Goal: Task Accomplishment & Management: Manage account settings

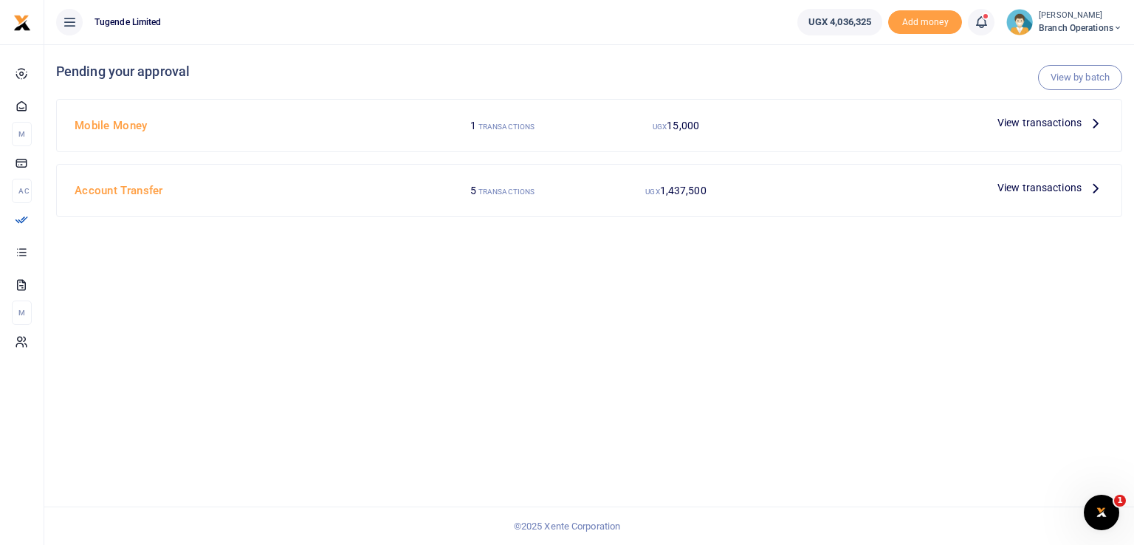
click at [1035, 185] on span "View transactions" at bounding box center [1039, 187] width 84 height 16
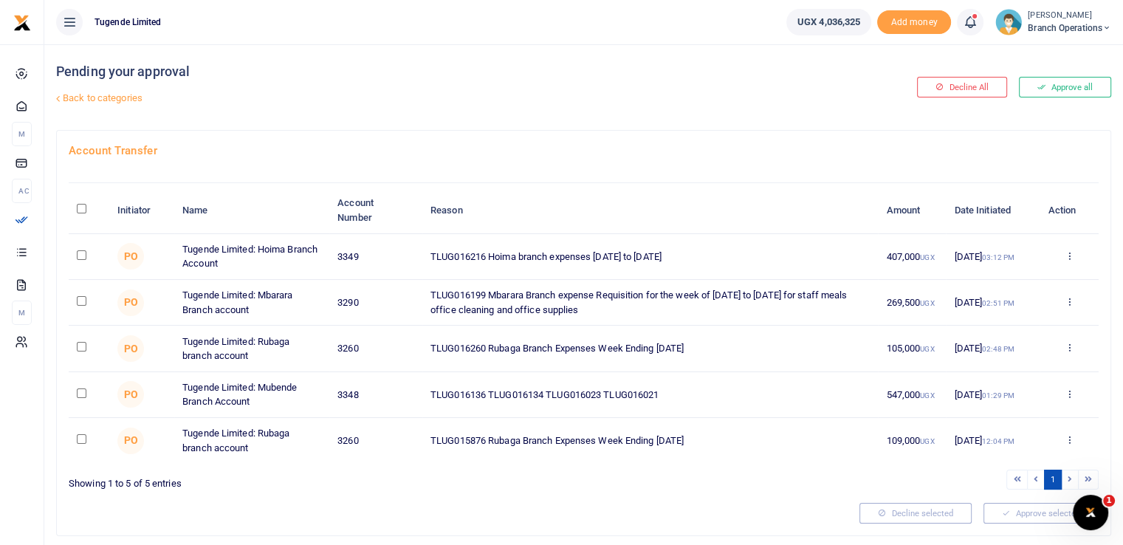
click at [80, 253] on input "checkbox" at bounding box center [82, 255] width 10 height 10
checkbox input "true"
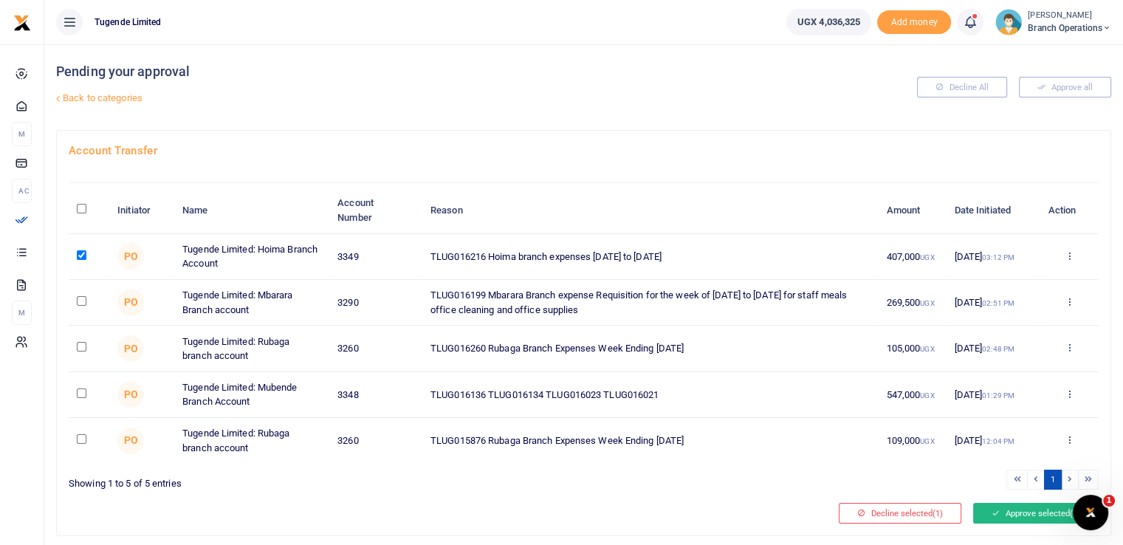
click at [1038, 509] on button "Approve selected (1)" at bounding box center [1035, 513] width 125 height 21
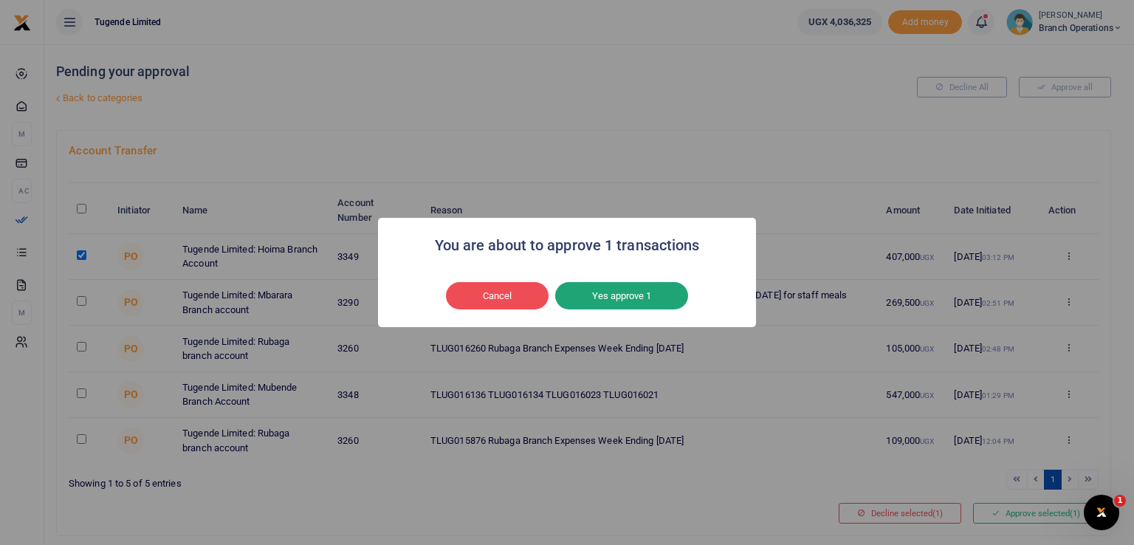
click at [613, 286] on button "Yes approve 1" at bounding box center [621, 296] width 133 height 28
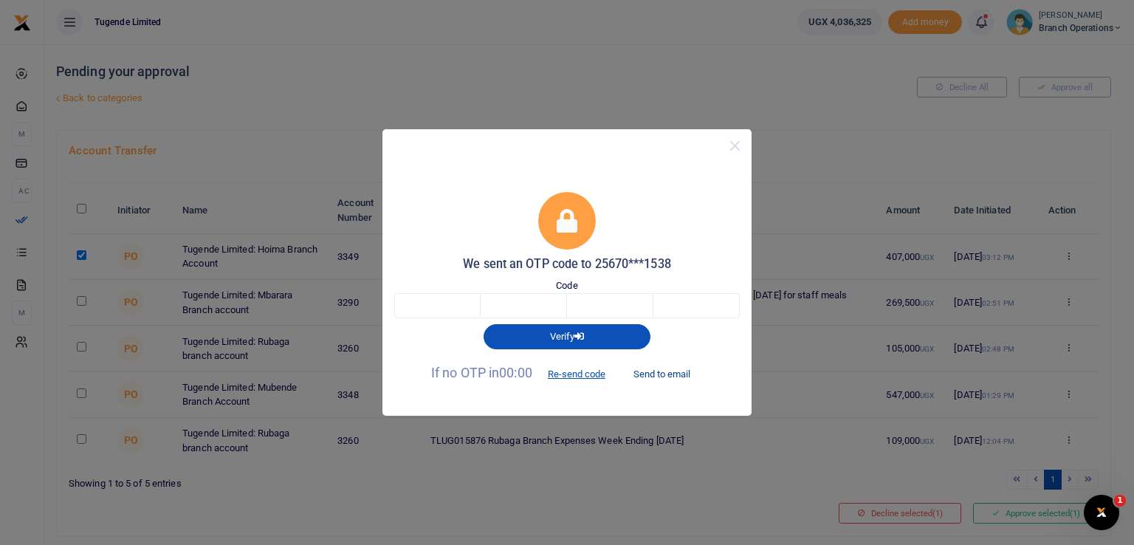
click at [661, 374] on button "Send to email" at bounding box center [662, 373] width 82 height 25
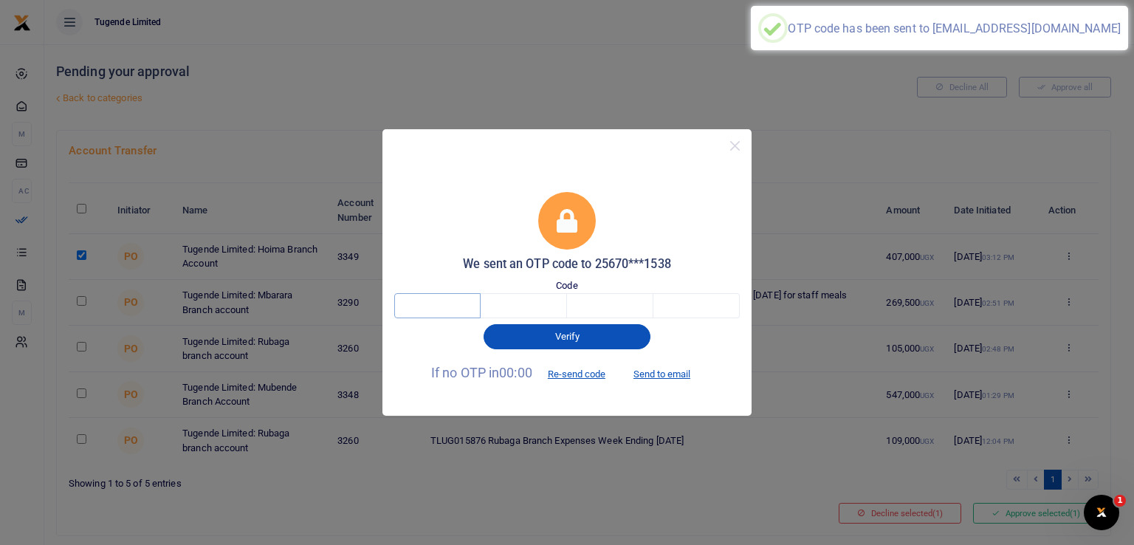
click at [437, 310] on input "text" at bounding box center [437, 305] width 86 height 25
type input "6"
type input "0"
type input "8"
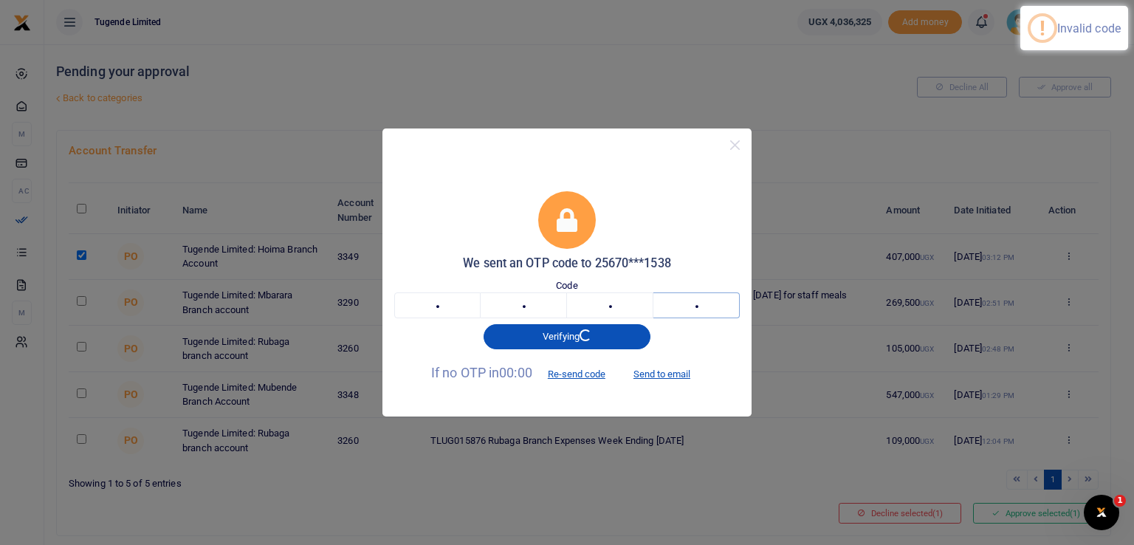
type input "9"
click at [438, 308] on input "6" at bounding box center [437, 304] width 86 height 25
paste input "2"
type input "2"
type input "4"
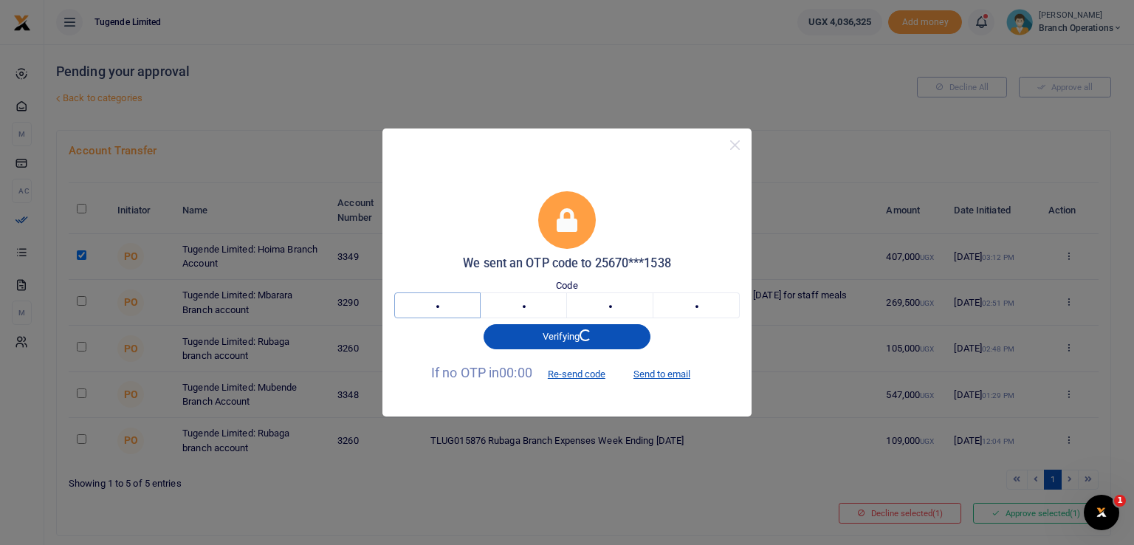
type input "0"
